Goal: Information Seeking & Learning: Learn about a topic

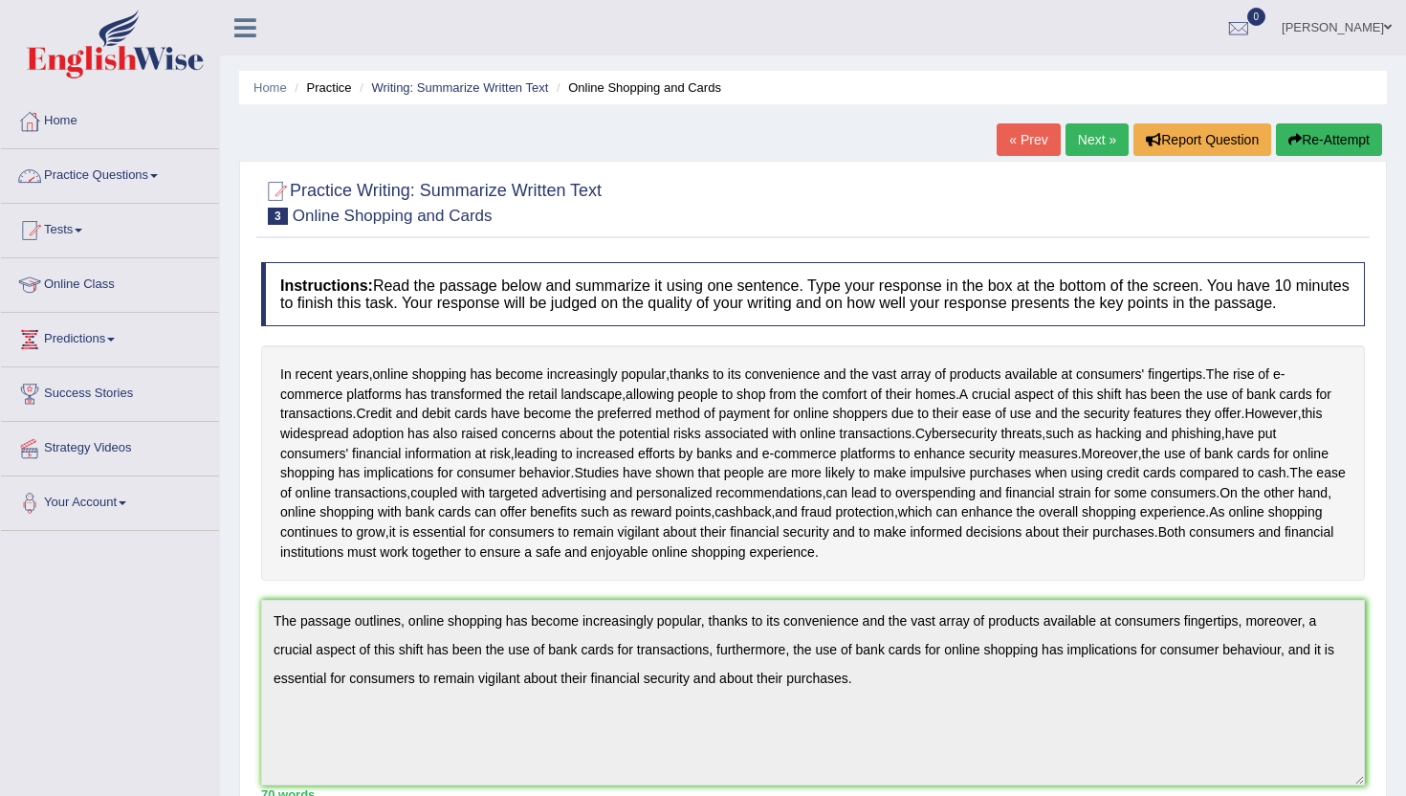
click at [112, 172] on link "Practice Questions" at bounding box center [110, 173] width 218 height 48
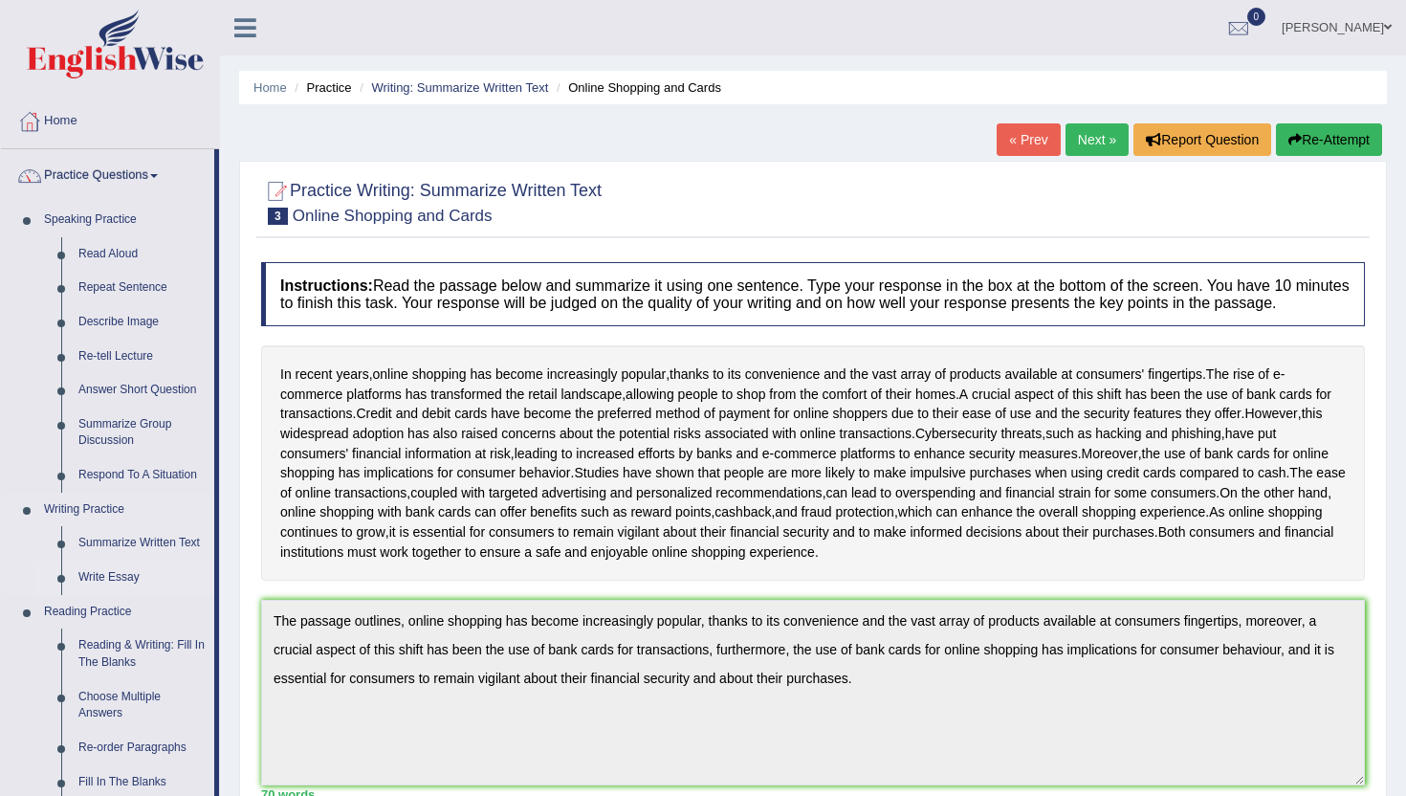
click at [107, 581] on link "Write Essay" at bounding box center [142, 578] width 144 height 34
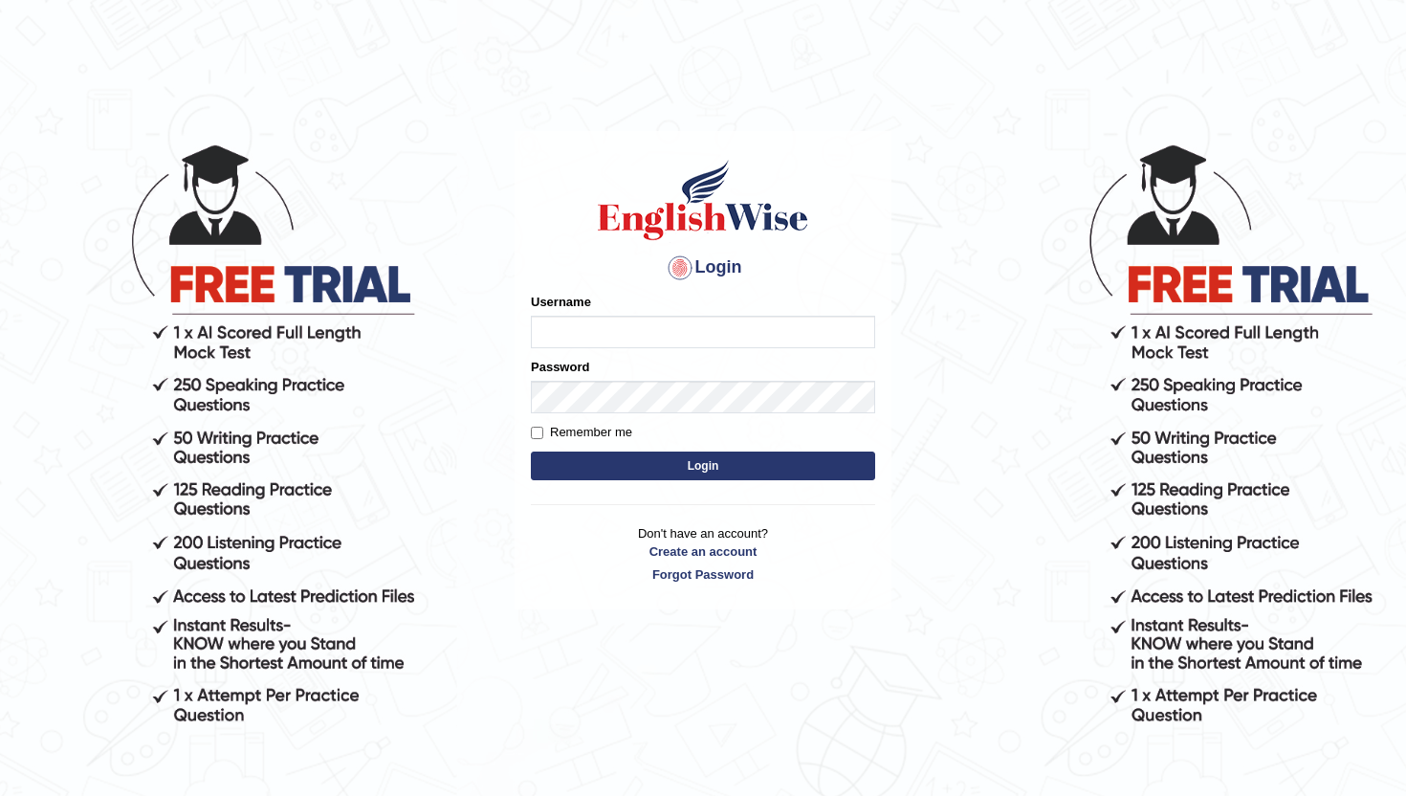
type input "amritpalkaurmalhi"
click at [535, 434] on input "Remember me" at bounding box center [537, 433] width 12 height 12
checkbox input "true"
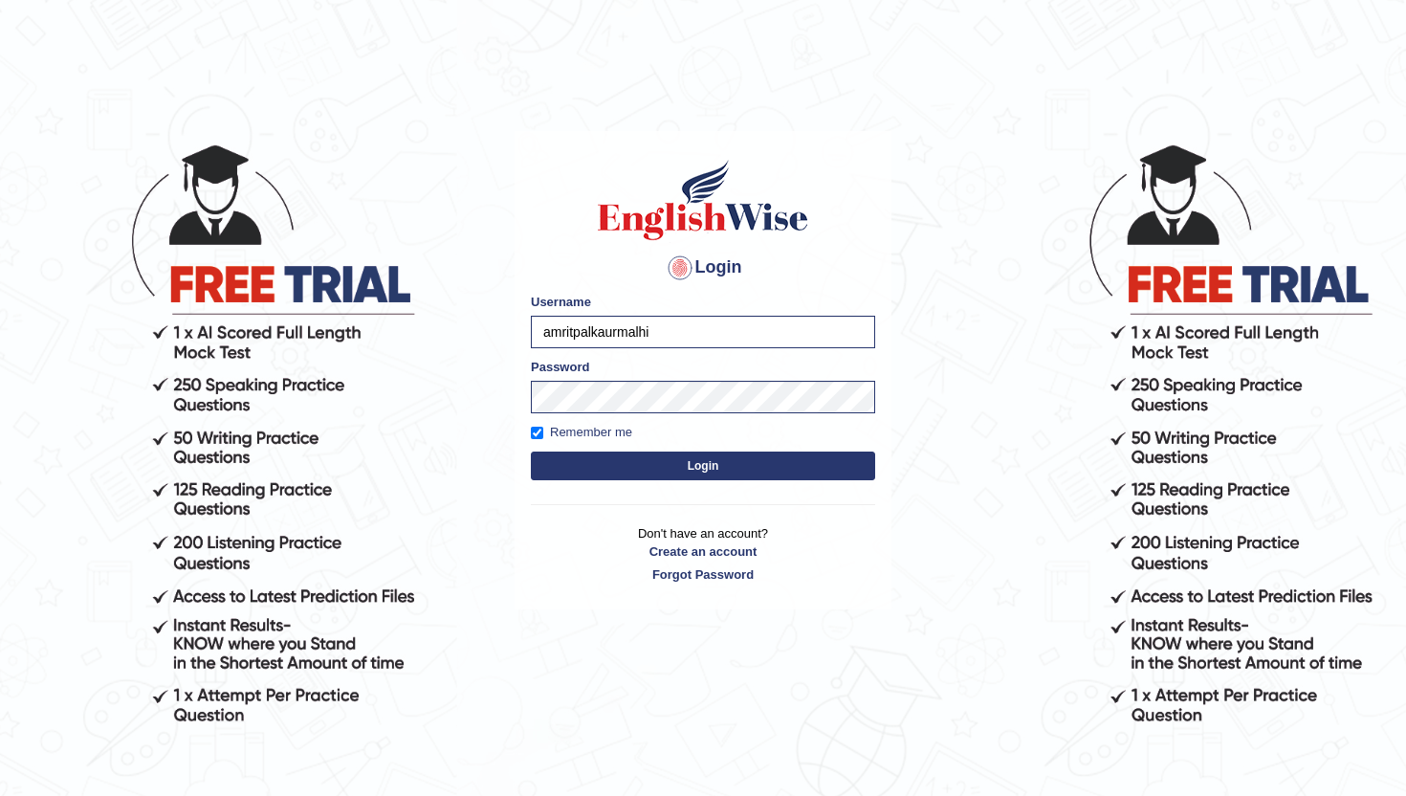
click at [564, 461] on button "Login" at bounding box center [703, 466] width 344 height 29
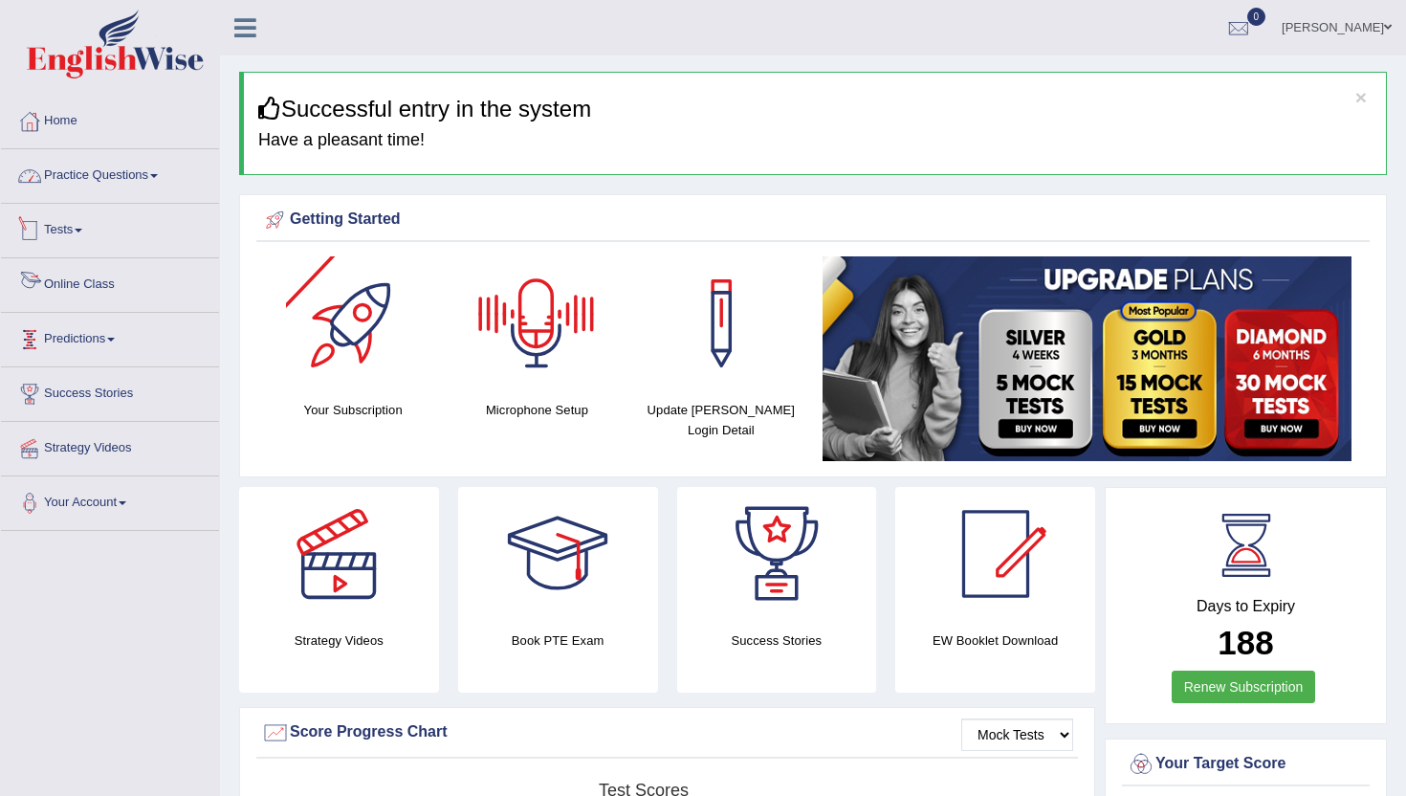
click at [121, 176] on link "Practice Questions" at bounding box center [110, 173] width 218 height 48
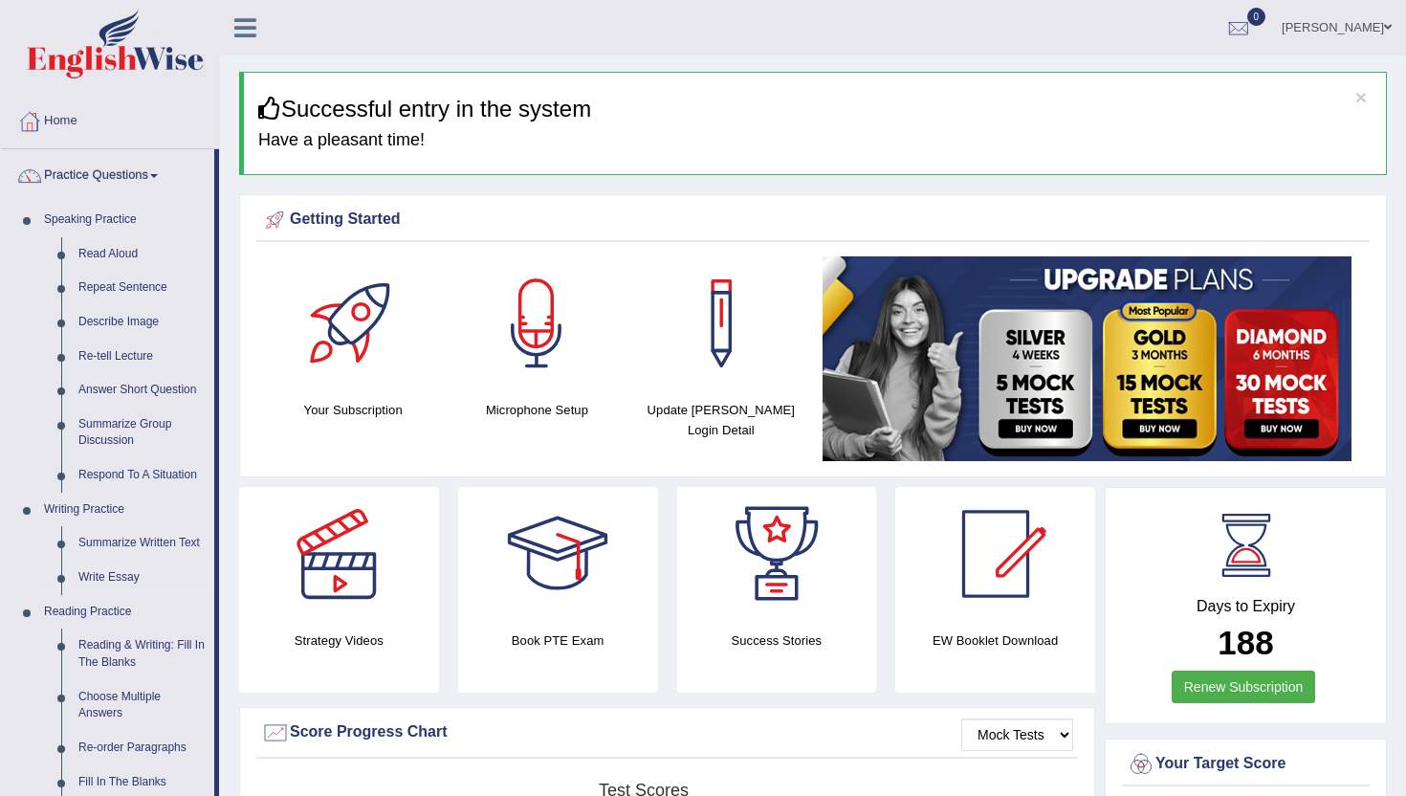
click at [110, 574] on link "Write Essay" at bounding box center [142, 578] width 144 height 34
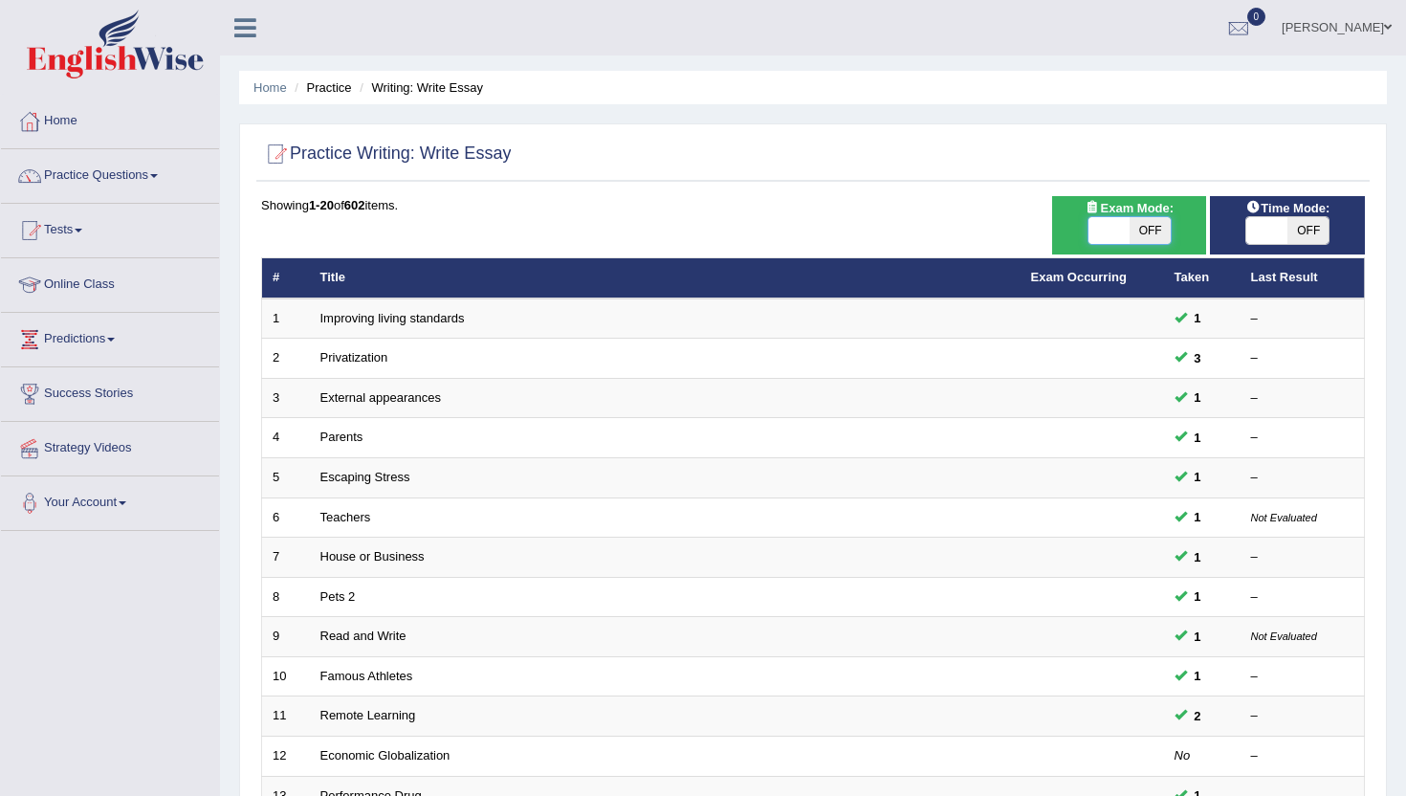
click at [1117, 231] on span at bounding box center [1109, 230] width 41 height 27
checkbox input "true"
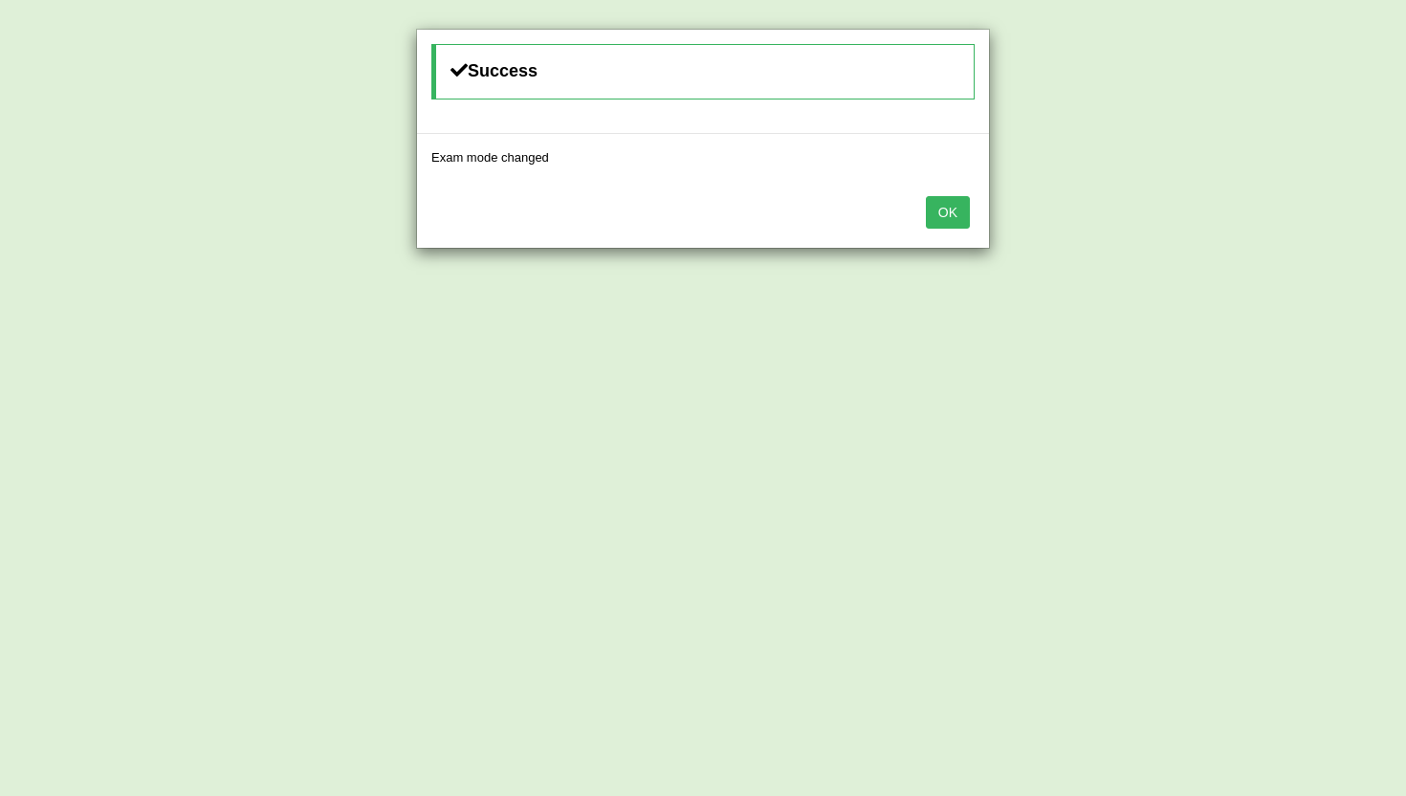
click at [939, 213] on button "OK" at bounding box center [948, 212] width 44 height 33
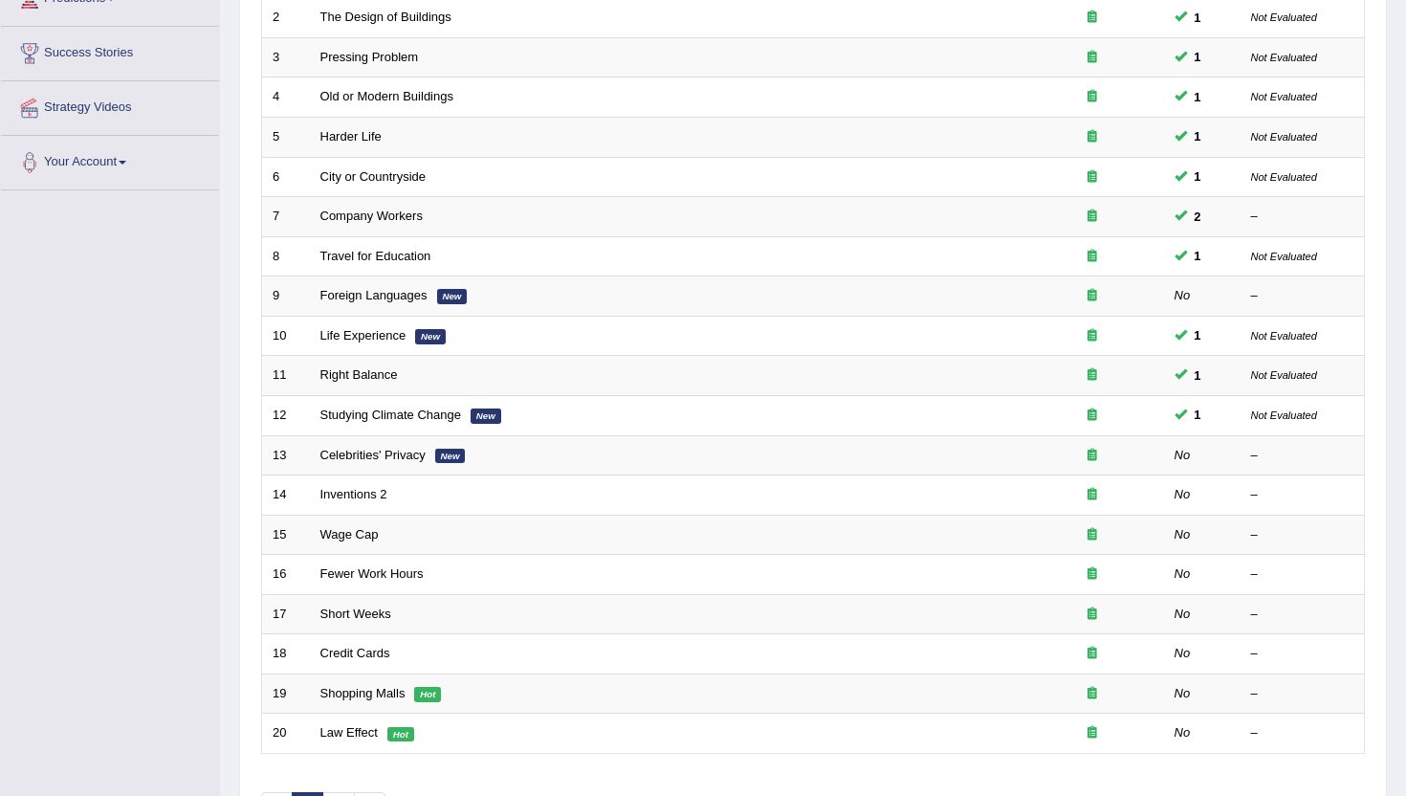
scroll to position [344, 0]
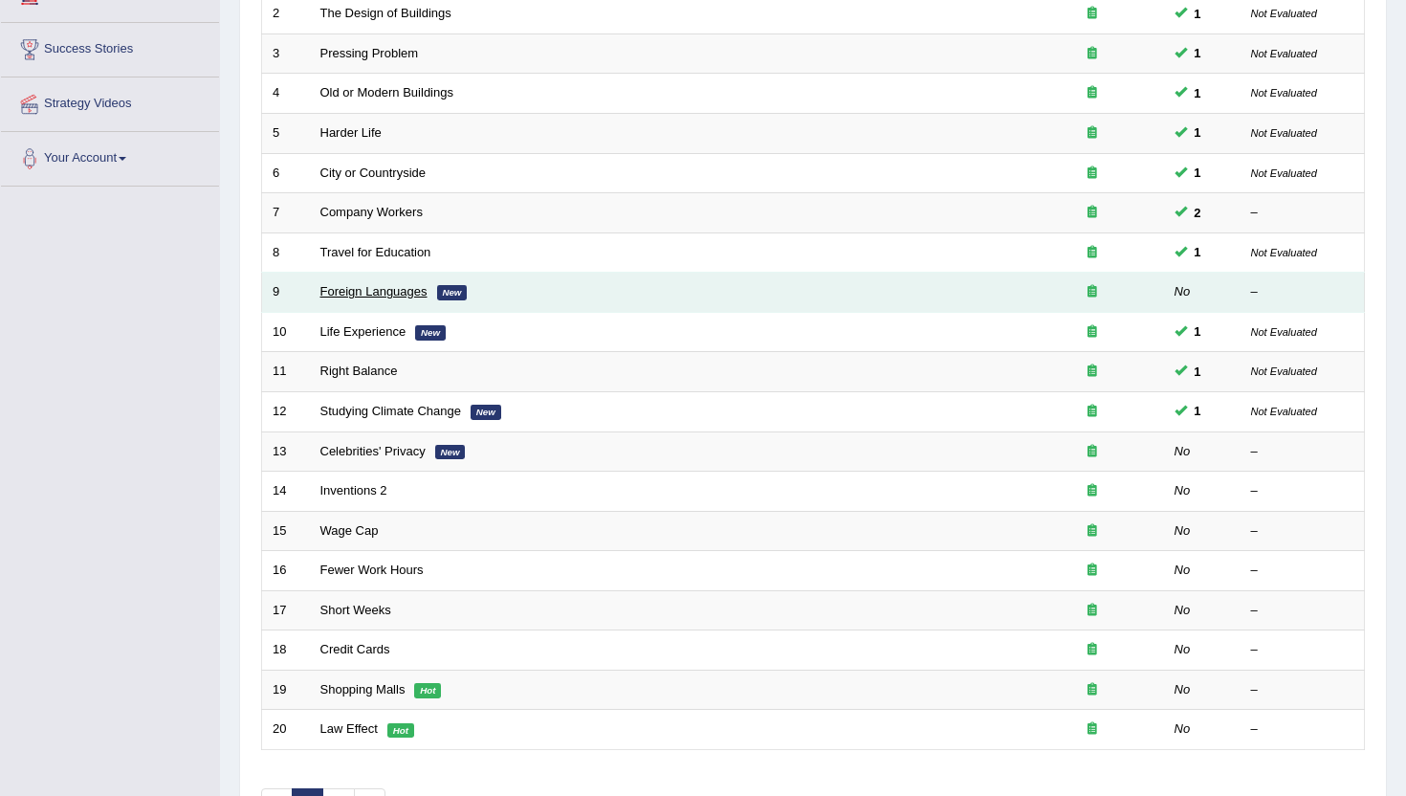
click at [385, 297] on link "Foreign Languages" at bounding box center [373, 291] width 107 height 14
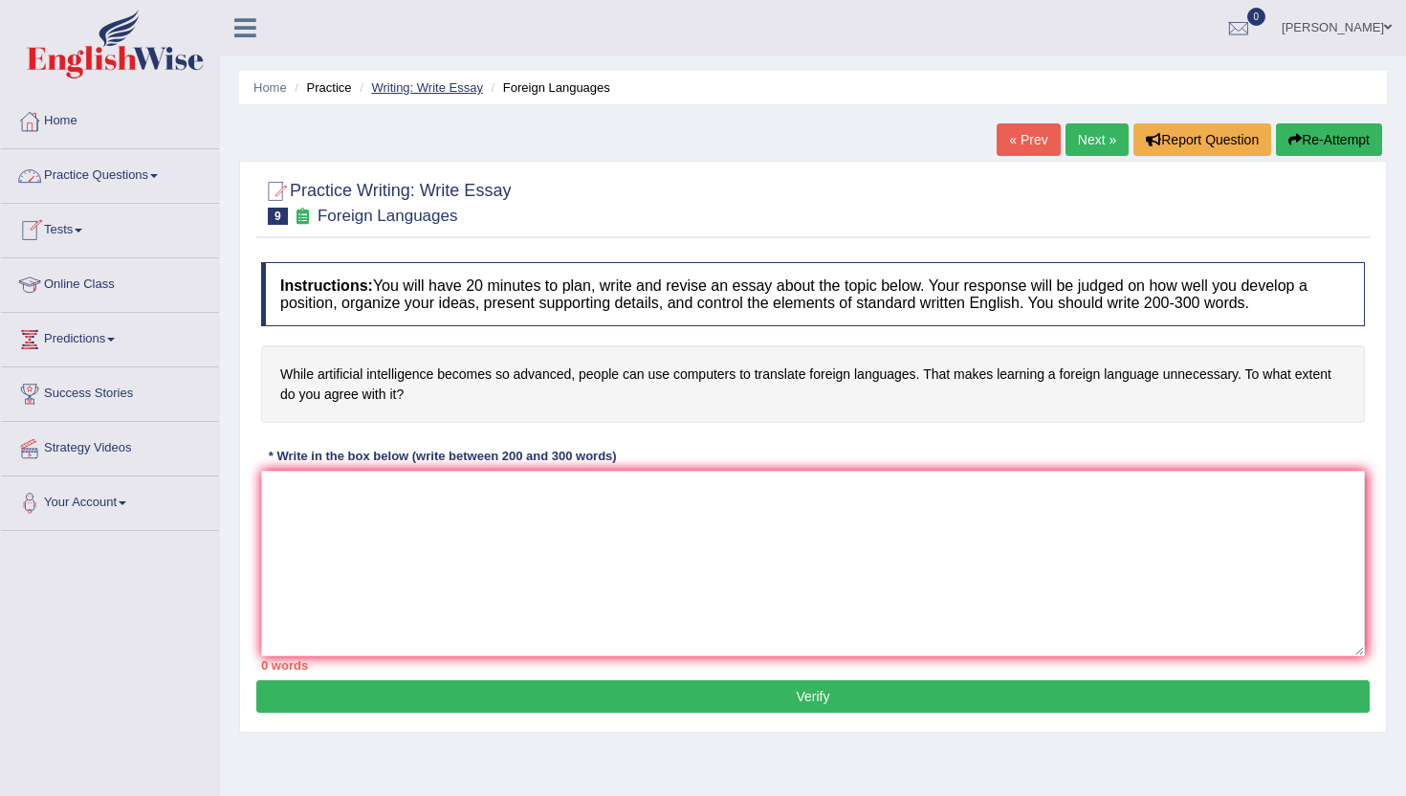
click at [408, 89] on link "Writing: Write Essay" at bounding box center [427, 87] width 112 height 14
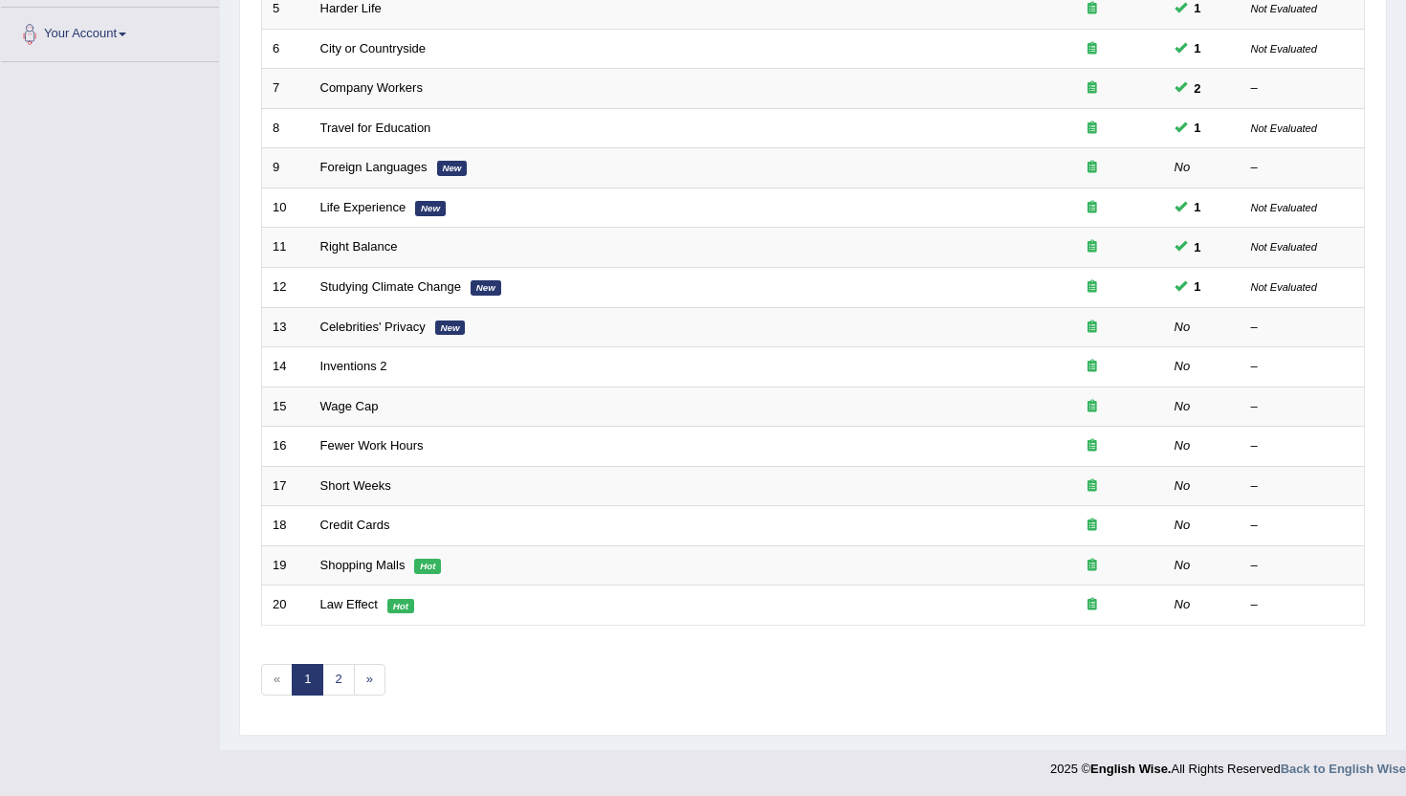
scroll to position [471, 0]
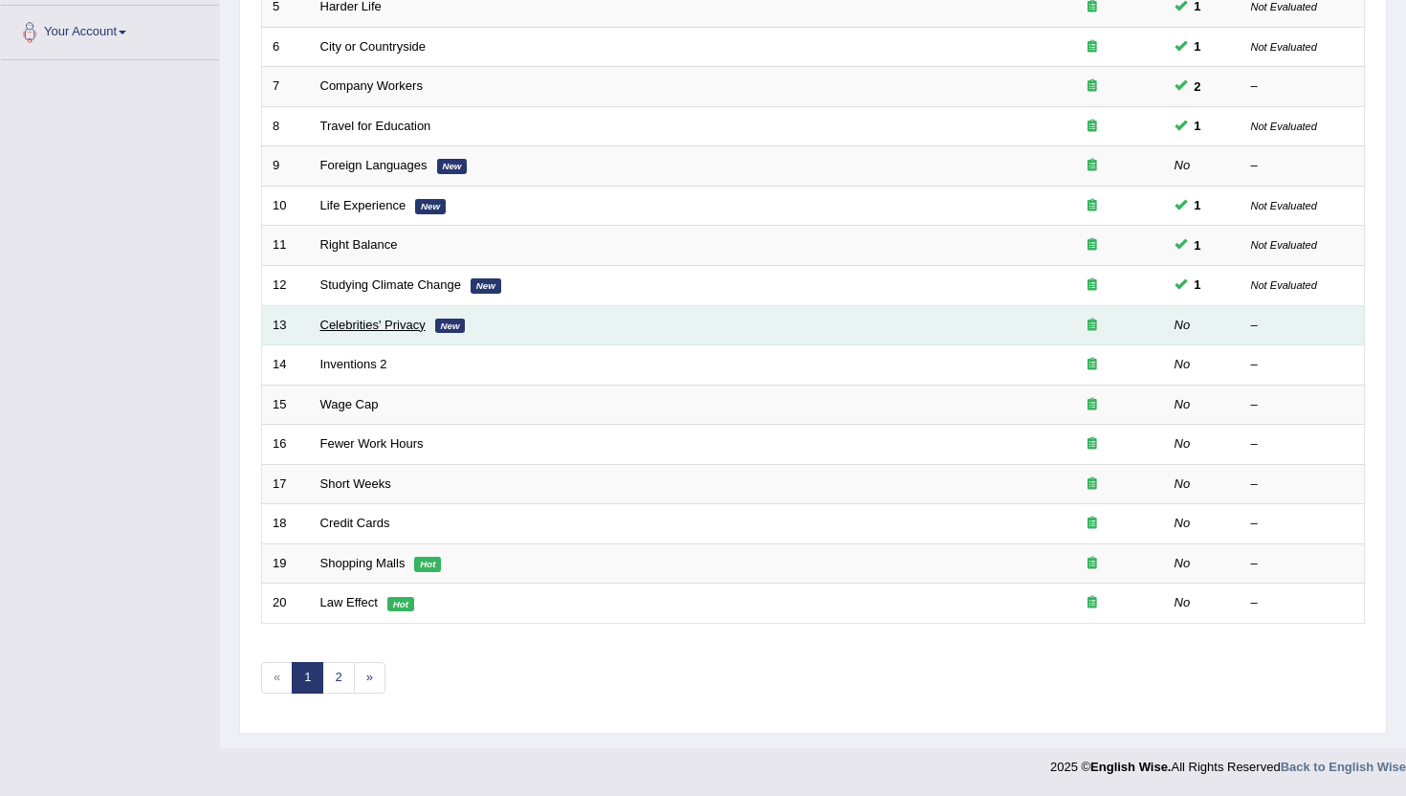
click at [399, 327] on link "Celebrities' Privacy" at bounding box center [372, 325] width 105 height 14
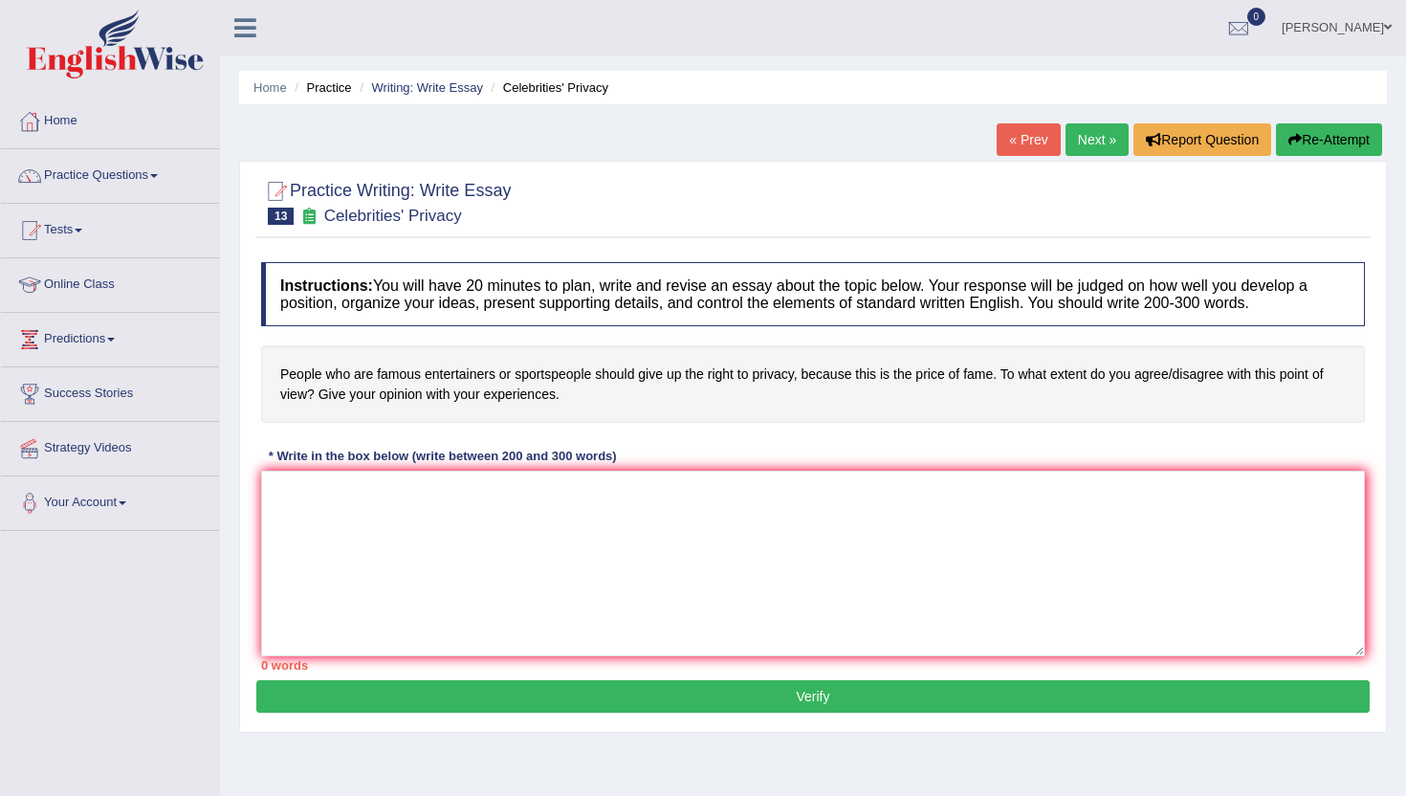
click at [1093, 132] on link "Next »" at bounding box center [1097, 139] width 63 height 33
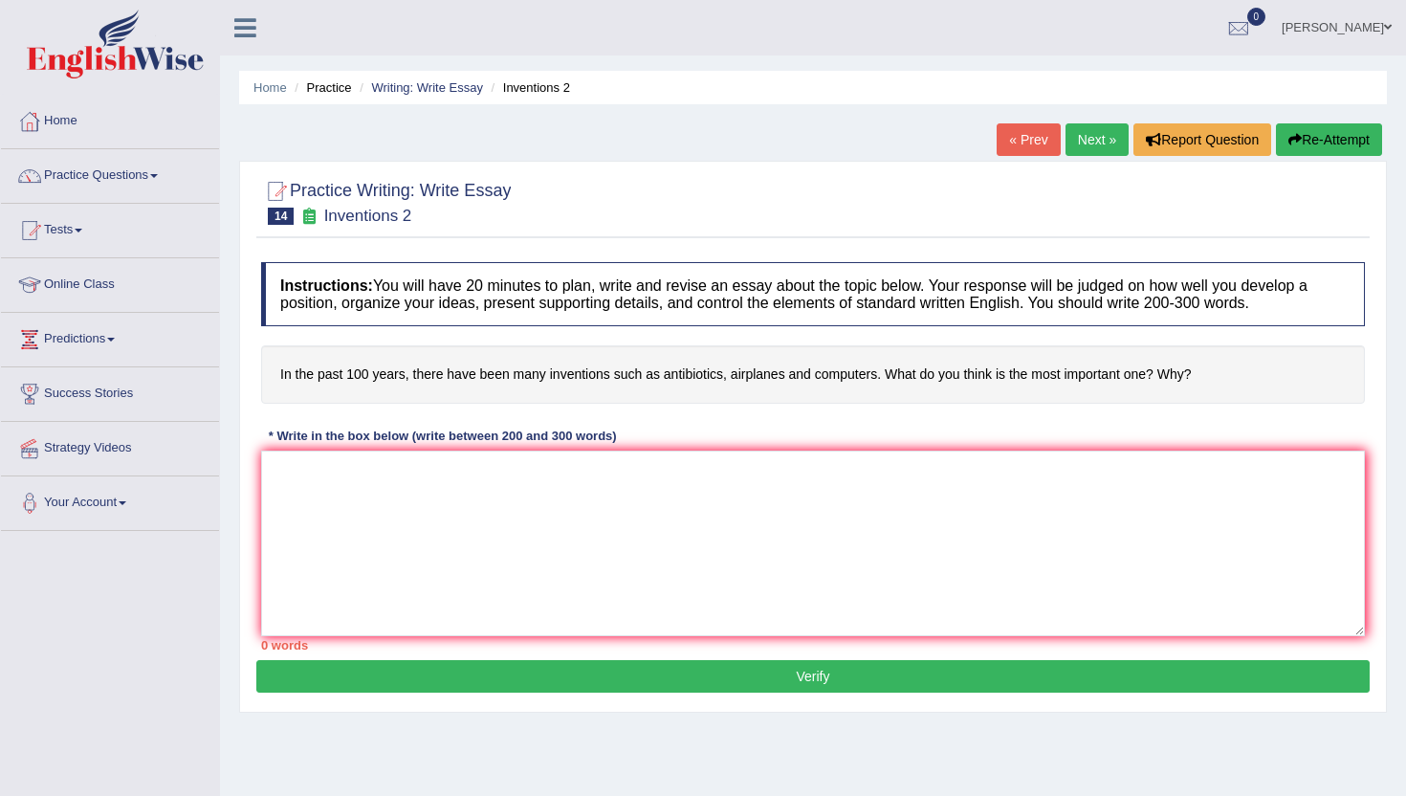
click at [1084, 144] on link "Next »" at bounding box center [1097, 139] width 63 height 33
click at [384, 600] on textarea at bounding box center [813, 544] width 1104 height 186
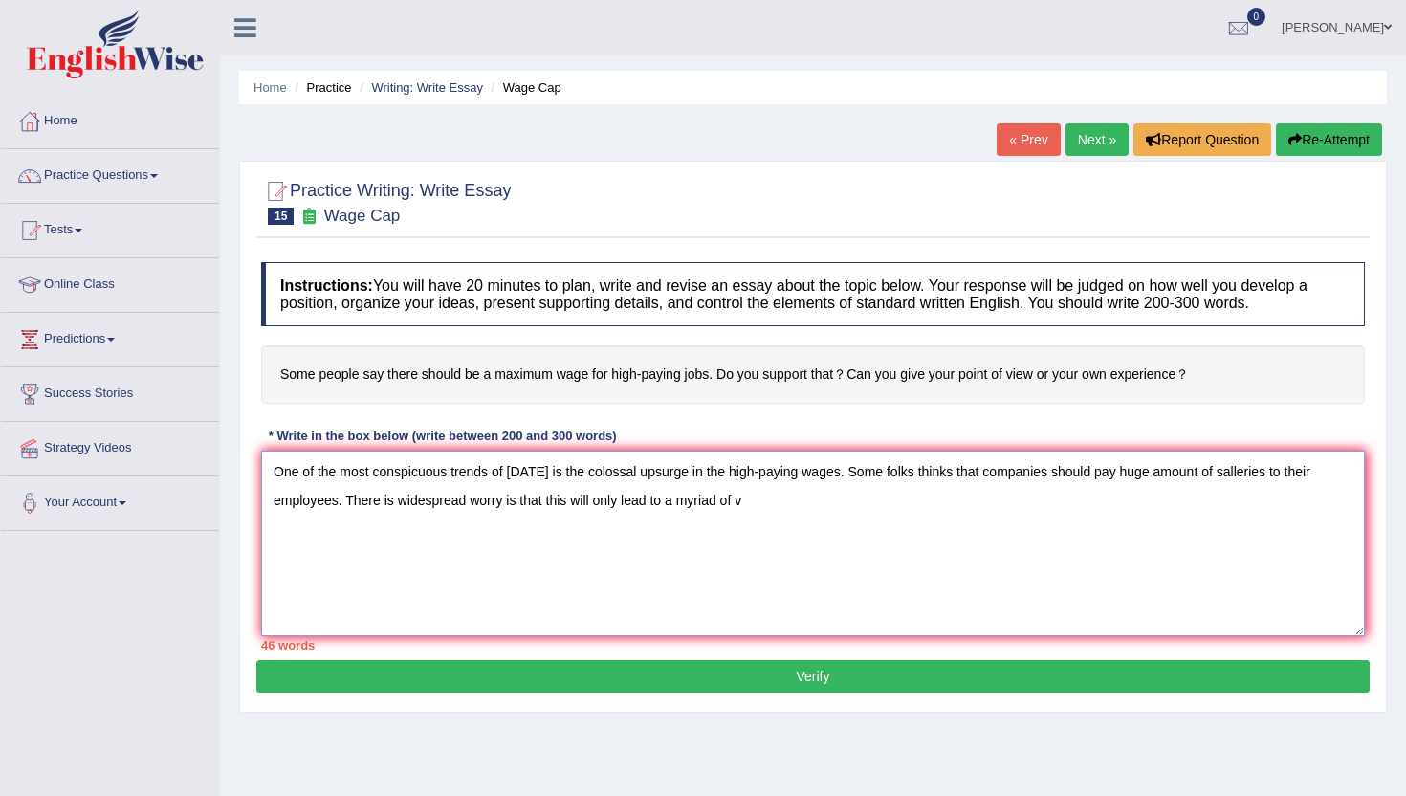
click at [554, 473] on textarea "One of the most conspicuous trends of [DATE] is the colossal upsurge in the hig…" at bounding box center [813, 544] width 1104 height 186
click at [808, 498] on textarea "One of the most conspicuous trends of [DATE] world is the colossal upsurge in t…" at bounding box center [813, 544] width 1104 height 186
type textarea "One of the most conspicuous trends of [DATE] world is the colossal upsurge in t…"
